Goal: Task Accomplishment & Management: Use online tool/utility

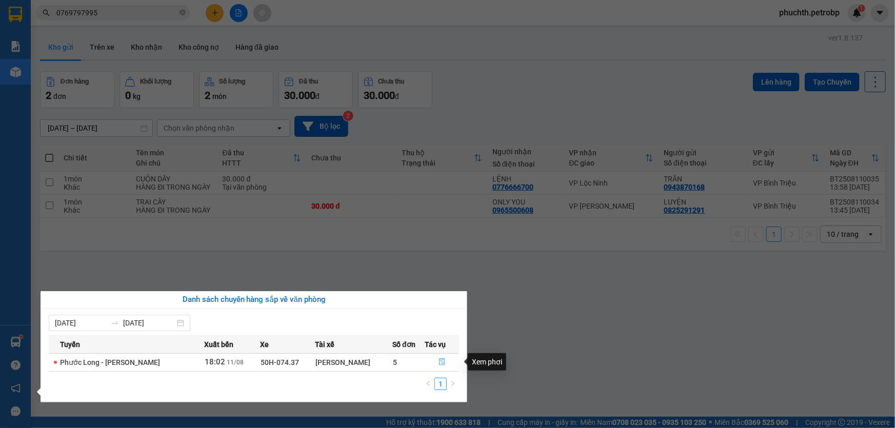
click at [439, 363] on icon "file-done" at bounding box center [442, 362] width 7 height 7
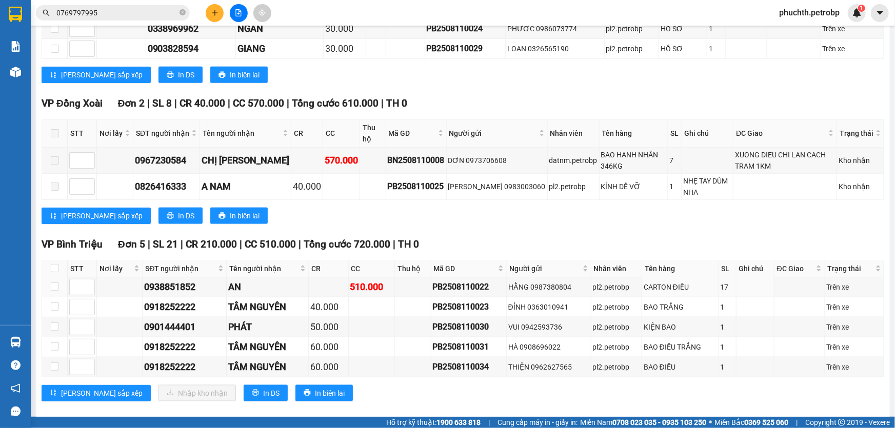
scroll to position [569, 0]
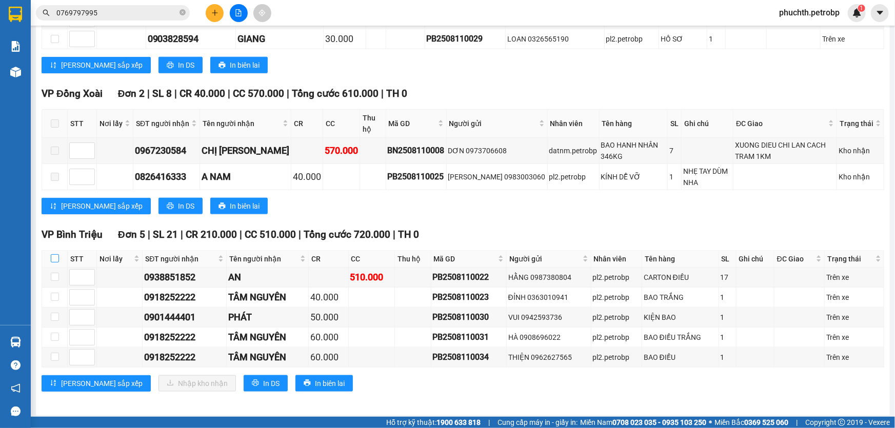
click at [55, 254] on input "checkbox" at bounding box center [55, 258] width 8 height 8
checkbox input "true"
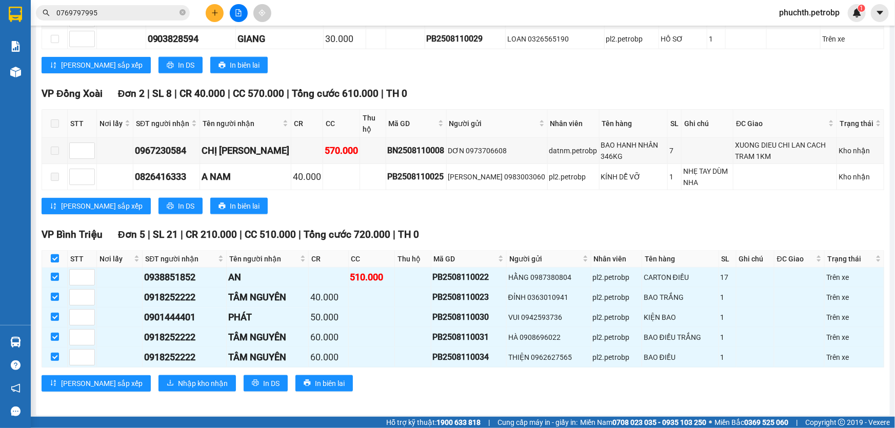
checkbox input "true"
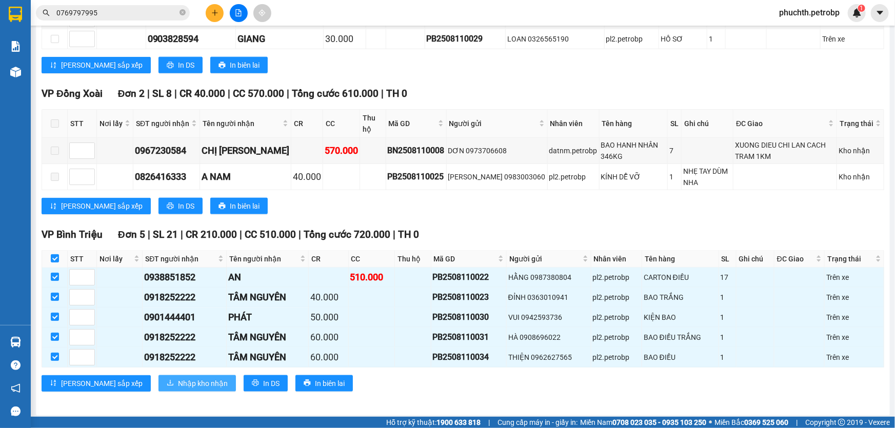
click at [178, 380] on span "Nhập kho nhận" at bounding box center [203, 383] width 50 height 11
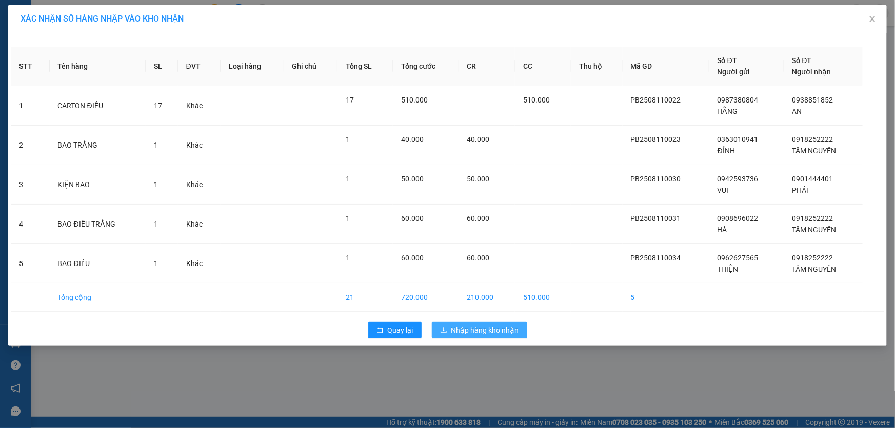
click at [467, 331] on span "Nhập hàng kho nhận" at bounding box center [486, 330] width 68 height 11
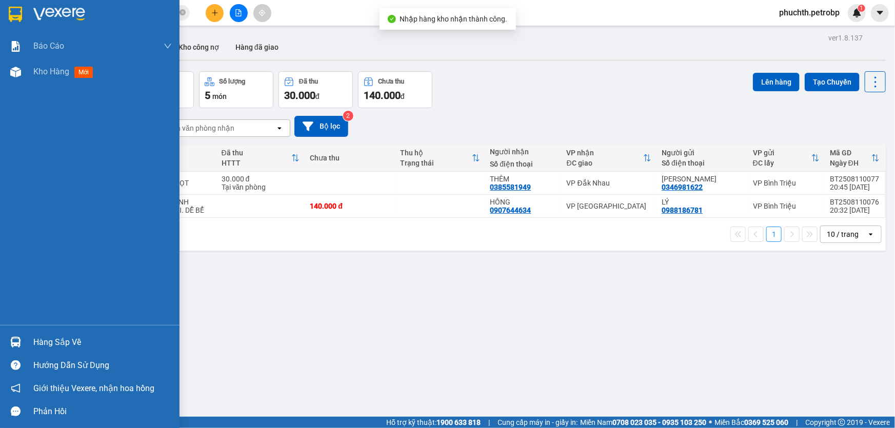
click at [37, 343] on div "Hàng sắp về" at bounding box center [102, 342] width 139 height 15
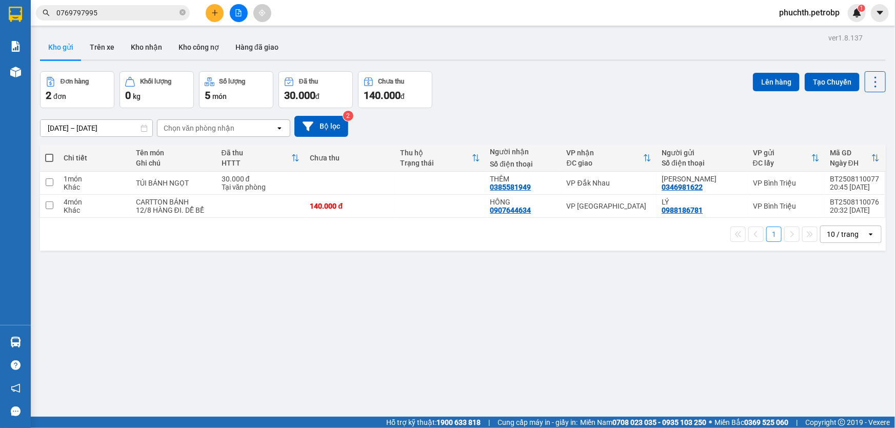
click at [542, 296] on section "Kết quả tìm kiếm ( 0 ) Bộ lọc No Data 0769797995 phuchth.petrobp 1 Báo cáo BC t…" at bounding box center [447, 214] width 895 height 428
